Goal: Information Seeking & Learning: Check status

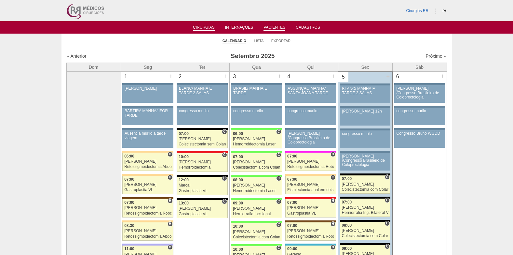
click at [276, 26] on link "Pacientes" at bounding box center [275, 28] width 22 height 6
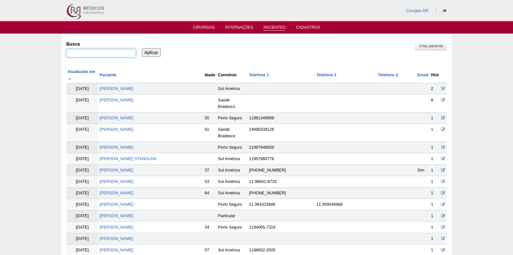
click at [103, 54] on input "Busca" at bounding box center [101, 53] width 70 height 8
click at [104, 53] on input "Busca" at bounding box center [101, 53] width 70 height 8
paste input "FABIO JERONIMO"
type input "FABIO JERONIMO"
click at [149, 52] on input "Aplicar" at bounding box center [151, 52] width 19 height 8
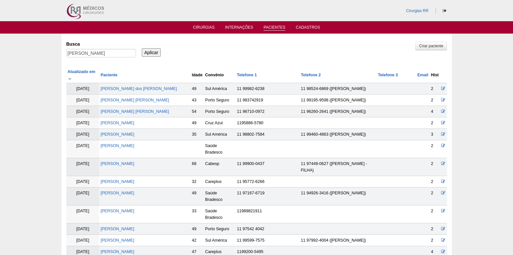
click at [160, 52] on input "Aplicar" at bounding box center [151, 52] width 19 height 8
click at [209, 27] on link "Cirurgias" at bounding box center [204, 28] width 22 height 6
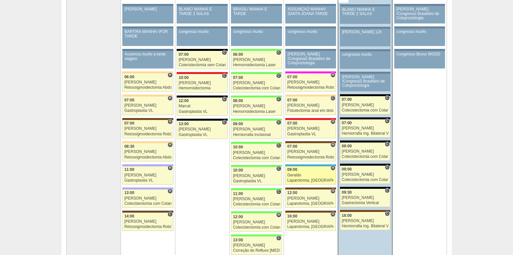
scroll to position [98, 0]
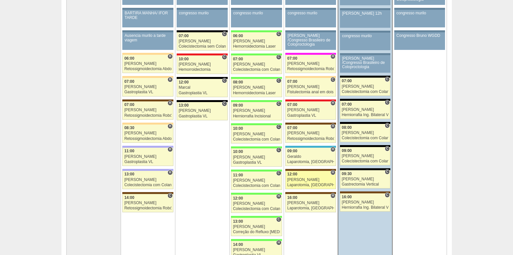
click at [298, 185] on div "Laparotomia, Biópsia, Drenagem, Bridas" at bounding box center [310, 185] width 47 height 4
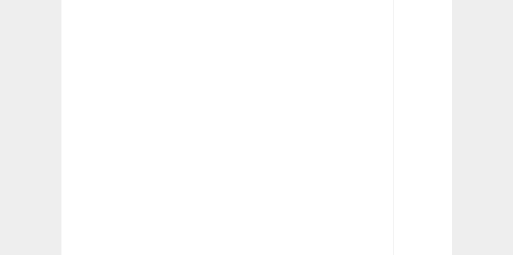
scroll to position [358, 0]
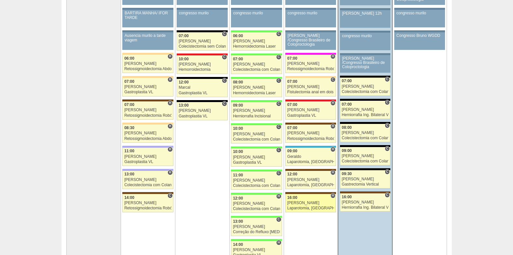
scroll to position [98, 0]
click at [295, 206] on div "Laparotomia, [GEOGRAPHIC_DATA], Drenagem, Bridas" at bounding box center [310, 208] width 47 height 4
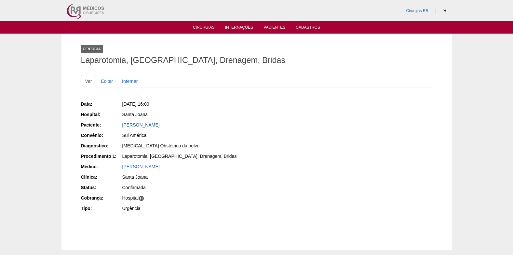
click at [153, 123] on link "[PERSON_NAME]" at bounding box center [140, 124] width 37 height 5
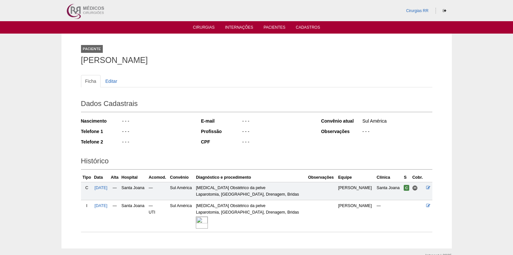
click at [208, 218] on img at bounding box center [202, 222] width 12 height 12
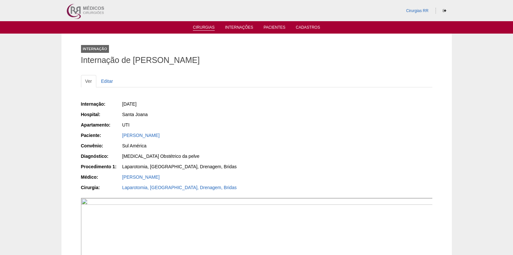
click at [204, 29] on link "Cirurgias" at bounding box center [204, 28] width 22 height 6
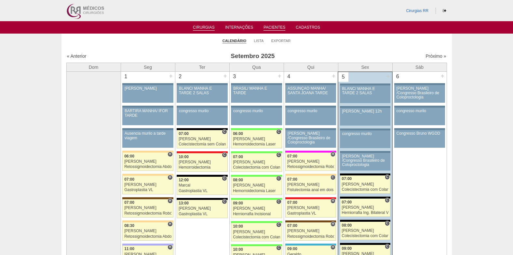
click at [269, 26] on link "Pacientes" at bounding box center [275, 28] width 22 height 6
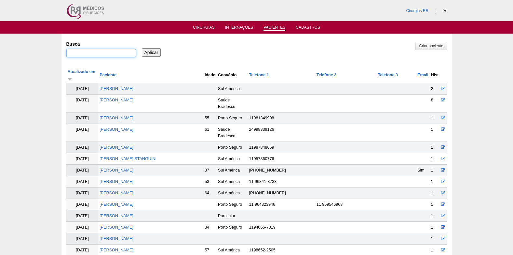
click at [111, 57] on input "Busca" at bounding box center [101, 53] width 70 height 8
paste input "THIAGO DE BRITO RODRIGUES"
type input "THIAGO DE BRITO RODRIGUES"
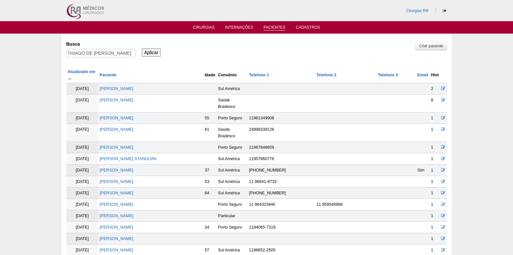
click at [152, 54] on input "Aplicar" at bounding box center [151, 52] width 19 height 8
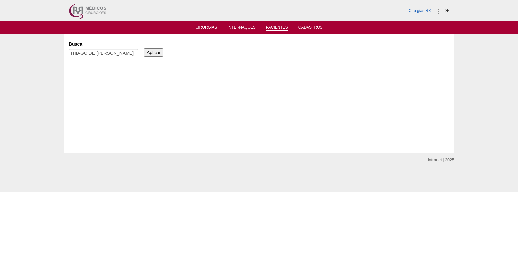
click at [152, 51] on input "Aplicar" at bounding box center [153, 52] width 19 height 8
click at [204, 30] on link "Cirurgias" at bounding box center [207, 28] width 22 height 6
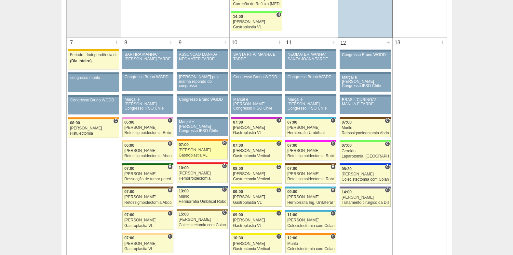
scroll to position [326, 0]
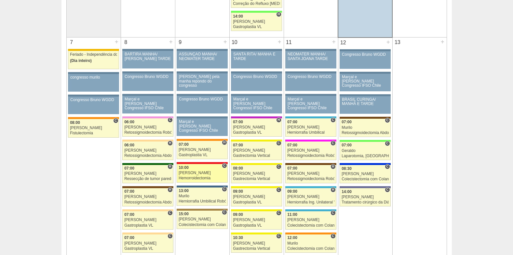
click at [199, 173] on div "[PERSON_NAME]" at bounding box center [202, 173] width 47 height 4
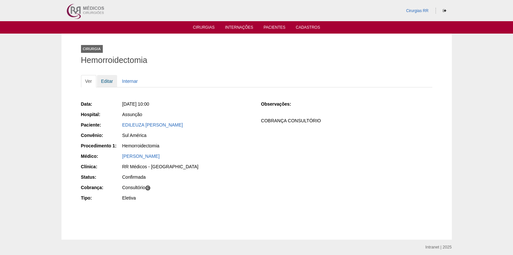
click at [107, 82] on link "Editar" at bounding box center [107, 81] width 21 height 12
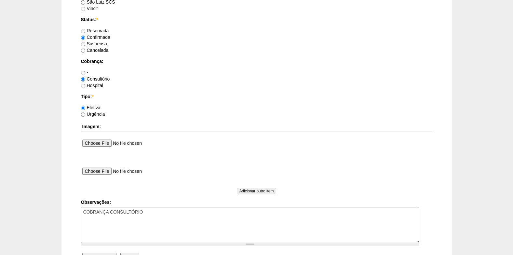
scroll to position [553, 0]
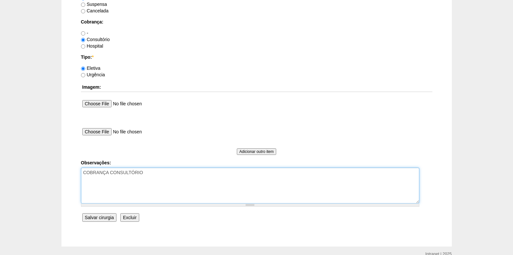
click at [150, 179] on textarea "COBRANÇA CONSULTÓRIO" at bounding box center [250, 185] width 339 height 36
paste textarea "AUTORIZAÇÃO PARCIAL COM DOIS COD NEGADOS 31004091-Excisão de plicoma/ 31009050-…"
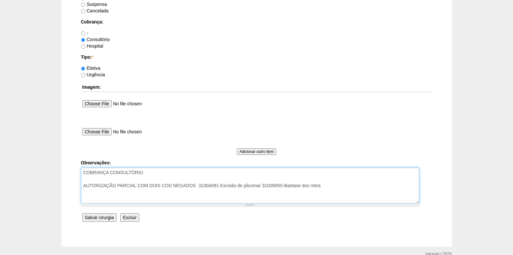
drag, startPoint x: 136, startPoint y: 185, endPoint x: 140, endPoint y: 199, distance: 15.2
click at [136, 185] on textarea "COBRANÇA CONSULTÓRIO" at bounding box center [250, 185] width 339 height 36
click at [366, 189] on textarea "COBRANÇA CONSULTÓRIO" at bounding box center [250, 185] width 339 height 36
type textarea "COBRANÇA CONSULTÓRIO AUTORIZAÇÃO PARCIAL DR DE ACORDO COM DOIS COD NEGADOS 3100…"
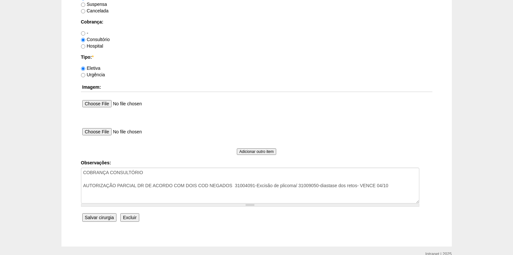
click at [99, 216] on input "Salvar cirurgia" at bounding box center [99, 217] width 34 height 8
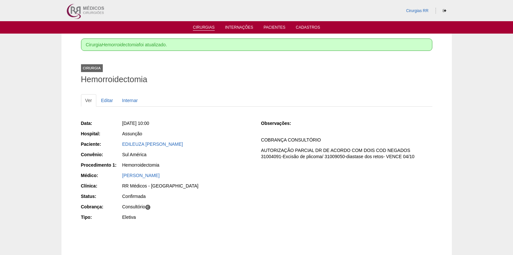
click at [205, 28] on link "Cirurgias" at bounding box center [204, 28] width 22 height 6
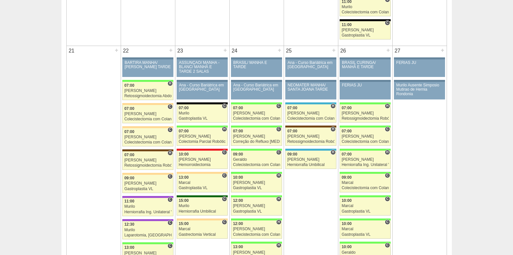
scroll to position [944, 0]
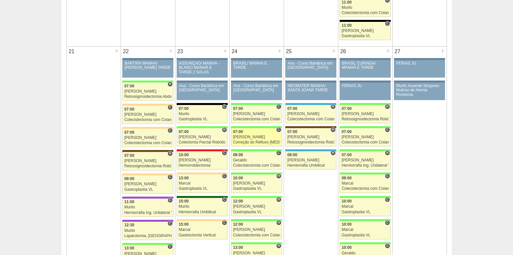
click at [265, 132] on div "07:00" at bounding box center [256, 132] width 47 height 4
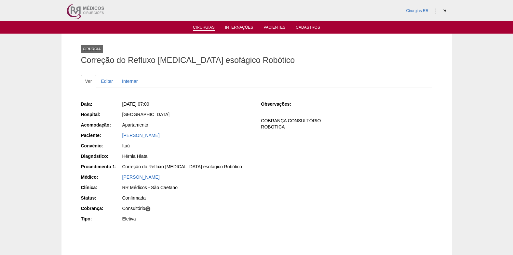
click at [203, 27] on link "Cirurgias" at bounding box center [204, 28] width 22 height 6
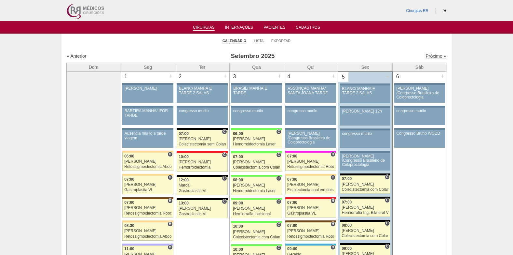
click at [426, 55] on link "Próximo »" at bounding box center [436, 55] width 21 height 5
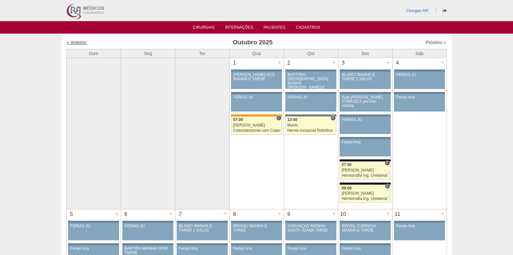
click at [76, 42] on link "« Anterior" at bounding box center [77, 42] width 20 height 5
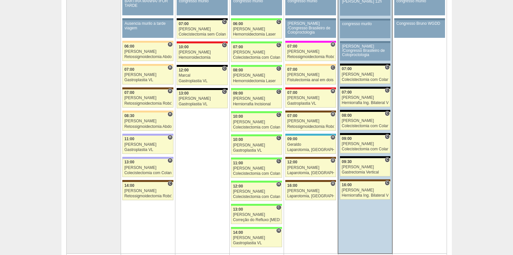
scroll to position [98, 0]
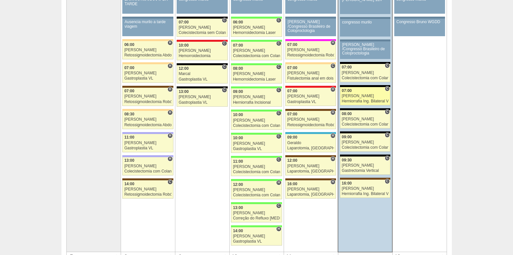
click at [360, 92] on div "07:00" at bounding box center [365, 91] width 47 height 4
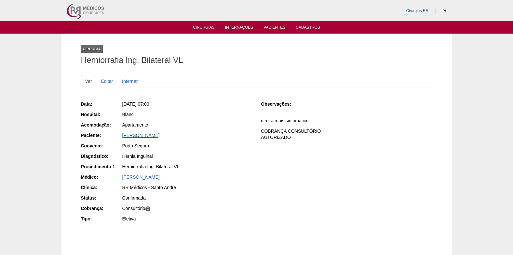
click at [160, 134] on link "CARLOS FERNANDO DE OLIVEIRA MORENA" at bounding box center [140, 135] width 37 height 5
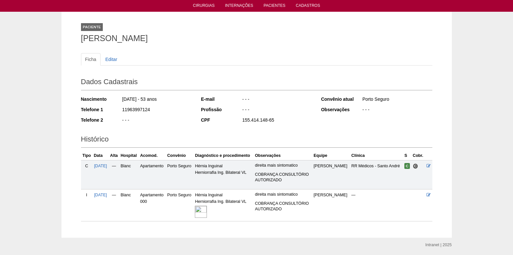
scroll to position [44, 0]
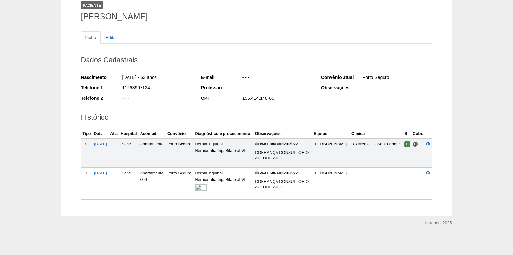
click at [207, 194] on img at bounding box center [201, 190] width 12 height 12
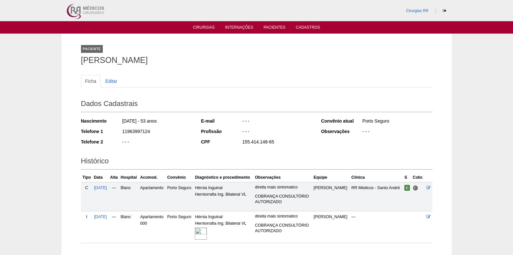
scroll to position [44, 0]
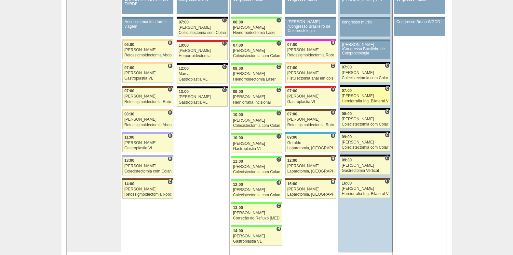
scroll to position [98, 0]
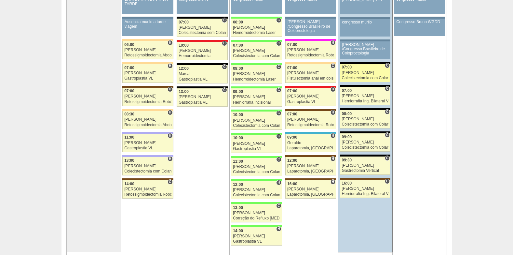
click at [355, 73] on div "Nathan" at bounding box center [365, 73] width 47 height 4
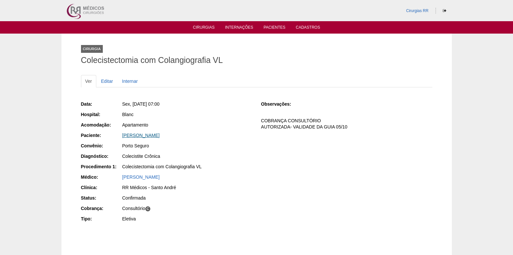
click at [156, 134] on link "[PERSON_NAME]" at bounding box center [140, 135] width 37 height 5
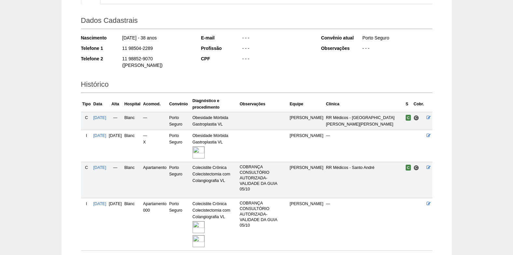
scroll to position [110, 0]
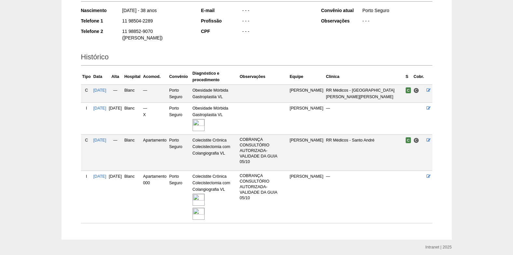
click at [205, 193] on img at bounding box center [199, 199] width 12 height 12
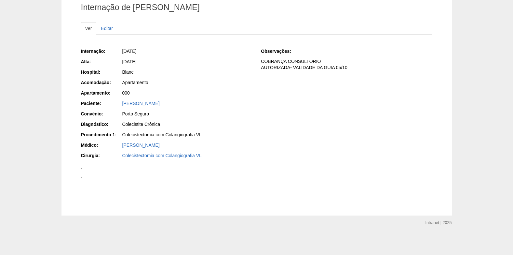
scroll to position [871, 0]
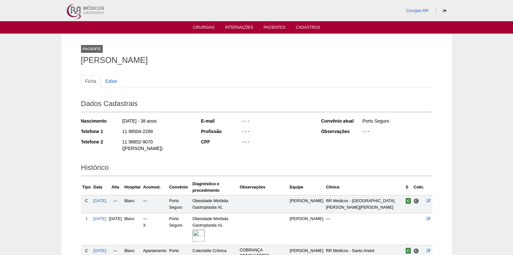
scroll to position [110, 0]
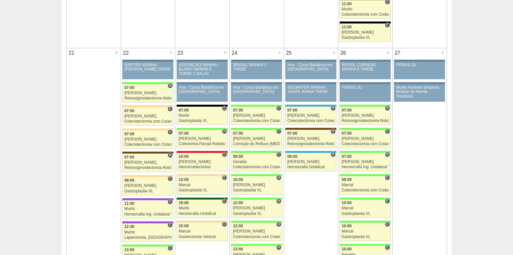
scroll to position [1009, 0]
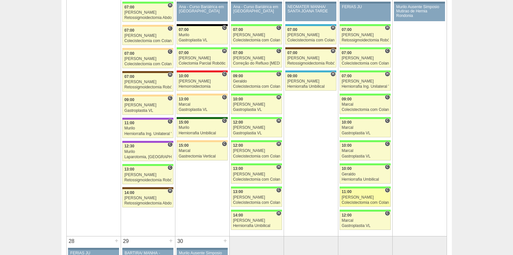
click at [359, 197] on div "Luiz Guilherme" at bounding box center [365, 197] width 47 height 4
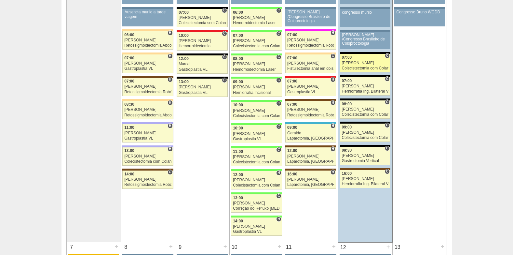
scroll to position [98, 0]
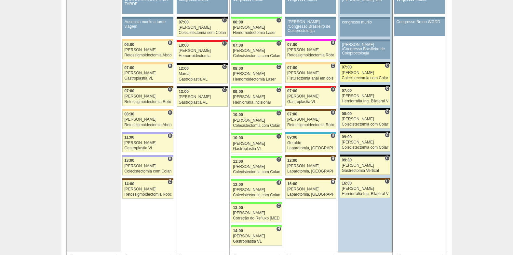
click at [366, 73] on div "[PERSON_NAME]" at bounding box center [365, 73] width 47 height 4
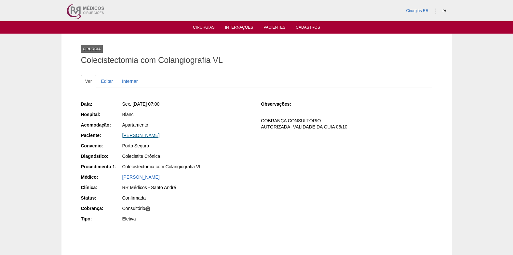
click at [153, 134] on link "[PERSON_NAME]" at bounding box center [140, 135] width 37 height 5
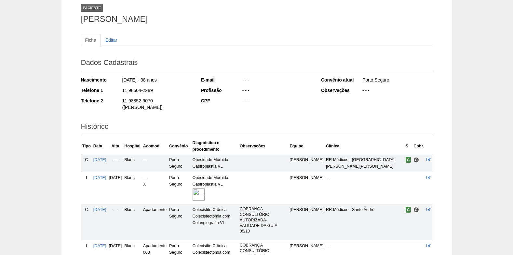
scroll to position [110, 0]
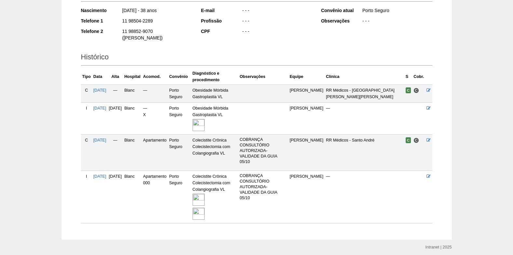
click at [205, 193] on img at bounding box center [199, 199] width 12 height 12
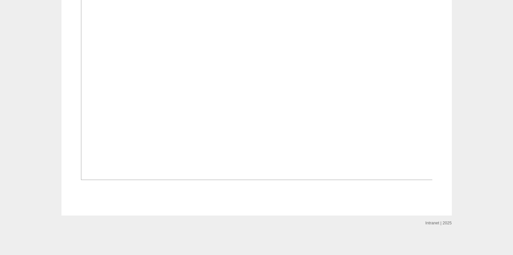
scroll to position [982, 0]
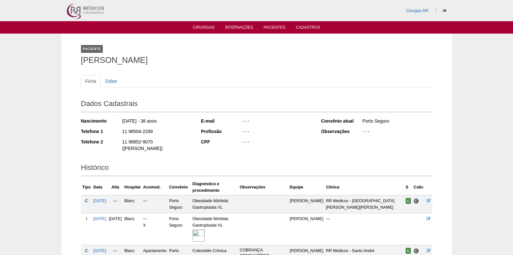
scroll to position [110, 0]
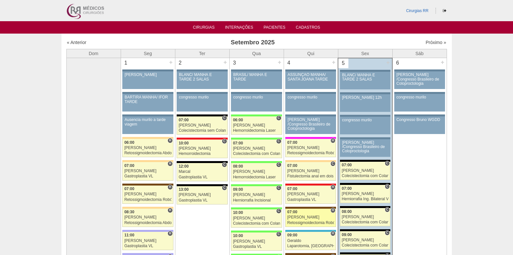
scroll to position [98, 0]
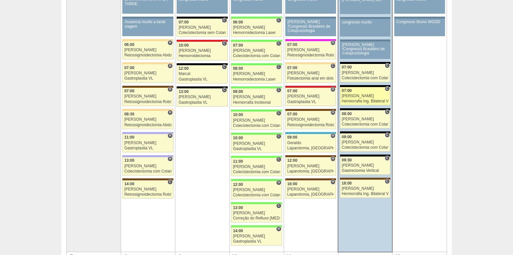
click at [351, 91] on span "07:00" at bounding box center [347, 90] width 10 height 5
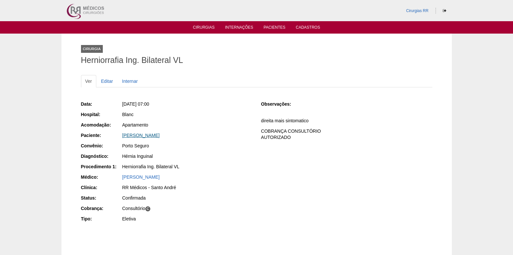
click at [160, 134] on link "[PERSON_NAME]" at bounding box center [140, 135] width 37 height 5
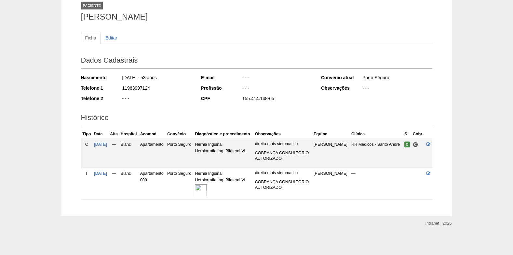
scroll to position [44, 0]
click at [207, 189] on img at bounding box center [201, 190] width 12 height 12
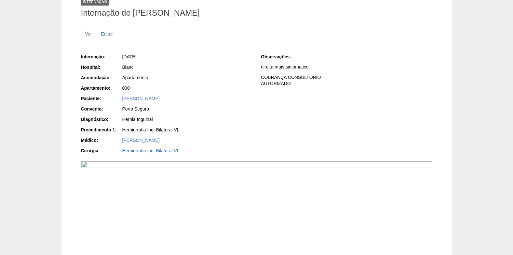
scroll to position [42, 0]
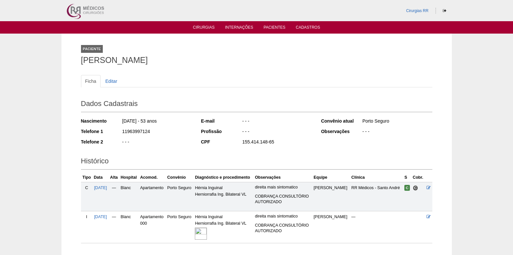
scroll to position [44, 0]
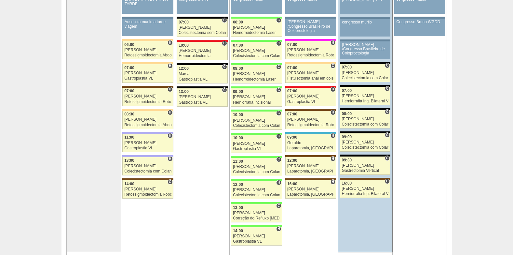
scroll to position [98, 0]
click at [354, 117] on div "[PERSON_NAME]" at bounding box center [365, 119] width 47 height 4
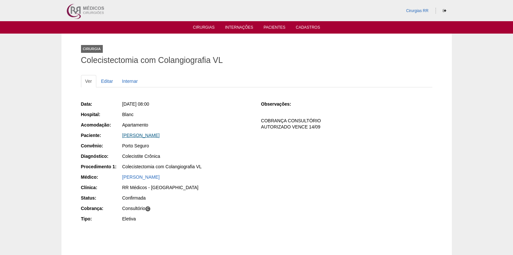
click at [160, 135] on link "[PERSON_NAME]" at bounding box center [140, 135] width 37 height 5
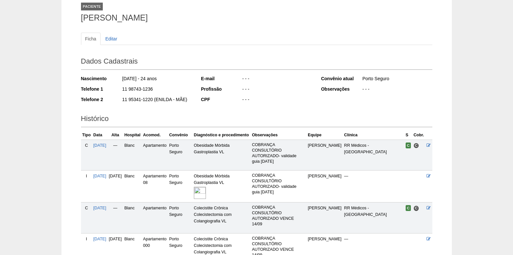
scroll to position [117, 0]
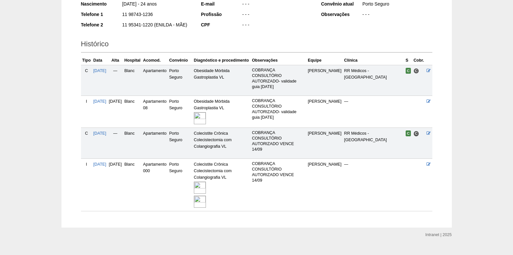
click at [206, 181] on img at bounding box center [200, 187] width 12 height 12
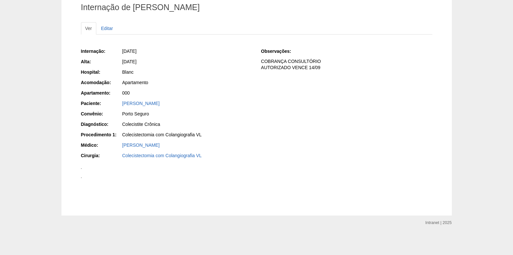
scroll to position [672, 0]
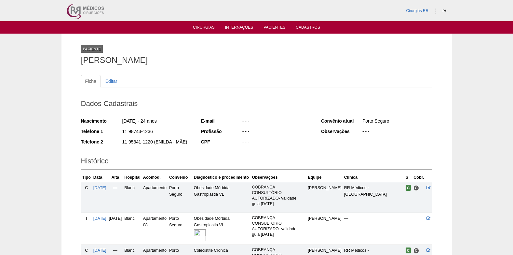
scroll to position [117, 0]
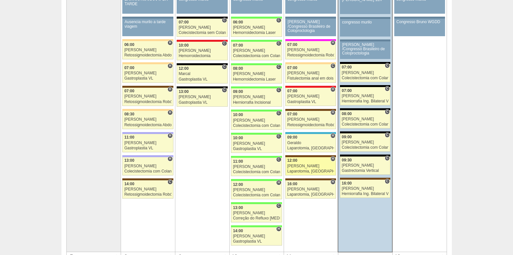
scroll to position [98, 0]
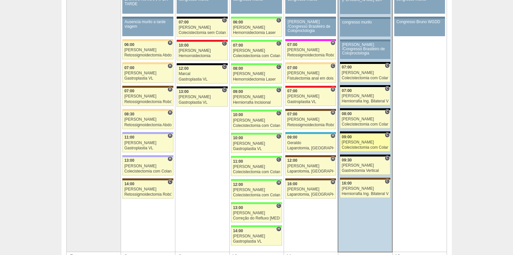
click at [362, 140] on div "Paulo Regina" at bounding box center [365, 142] width 47 height 4
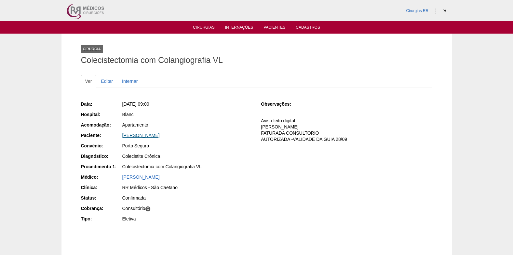
click at [160, 136] on link "Denise Aparecida da Silva" at bounding box center [140, 135] width 37 height 5
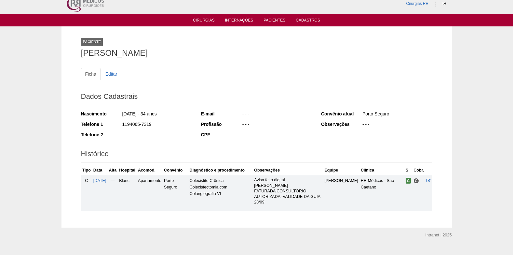
scroll to position [19, 0]
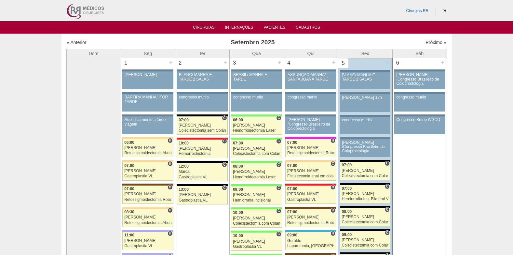
scroll to position [98, 0]
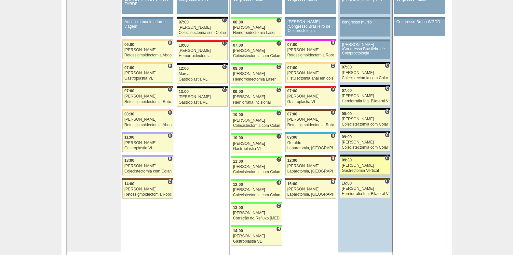
click at [360, 166] on div "[PERSON_NAME]" at bounding box center [365, 165] width 47 height 4
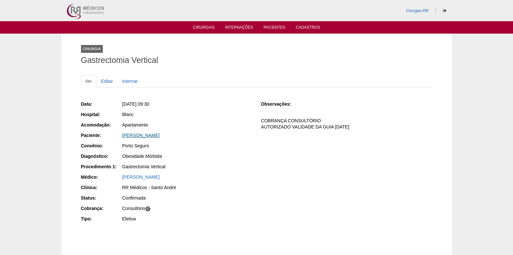
click at [156, 136] on link "ROSANGELA DA COSTA BERNINI" at bounding box center [140, 135] width 37 height 5
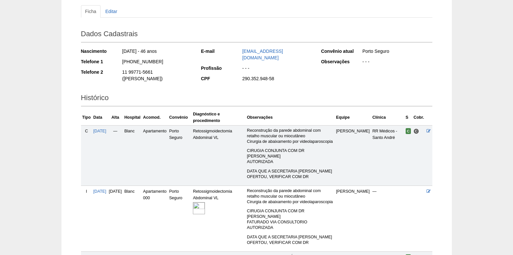
scroll to position [124, 0]
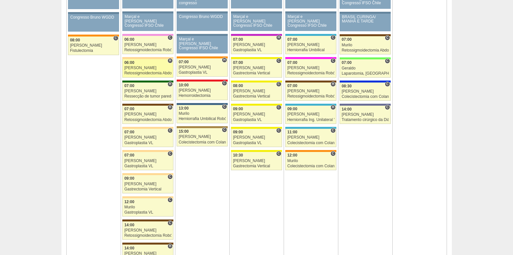
scroll to position [391, 0]
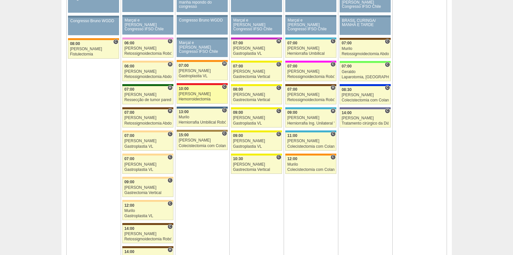
click at [198, 95] on div "[PERSON_NAME]" at bounding box center [202, 94] width 47 height 4
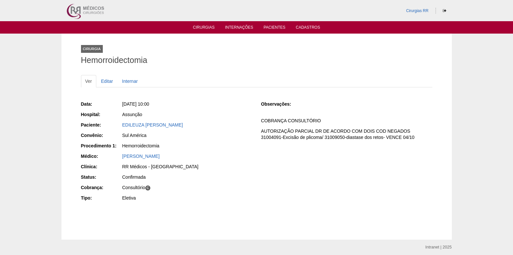
drag, startPoint x: 120, startPoint y: 126, endPoint x: 188, endPoint y: 127, distance: 67.7
click at [188, 127] on div "Paciente: [PERSON_NAME]" at bounding box center [166, 125] width 171 height 8
copy div "Paciente: [PERSON_NAME]"
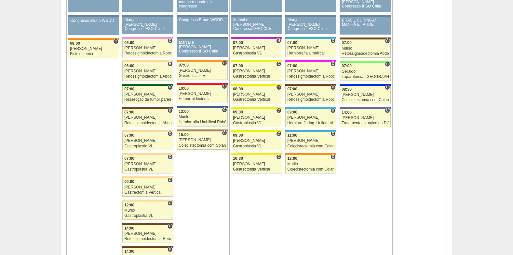
scroll to position [391, 0]
